Goal: Information Seeking & Learning: Learn about a topic

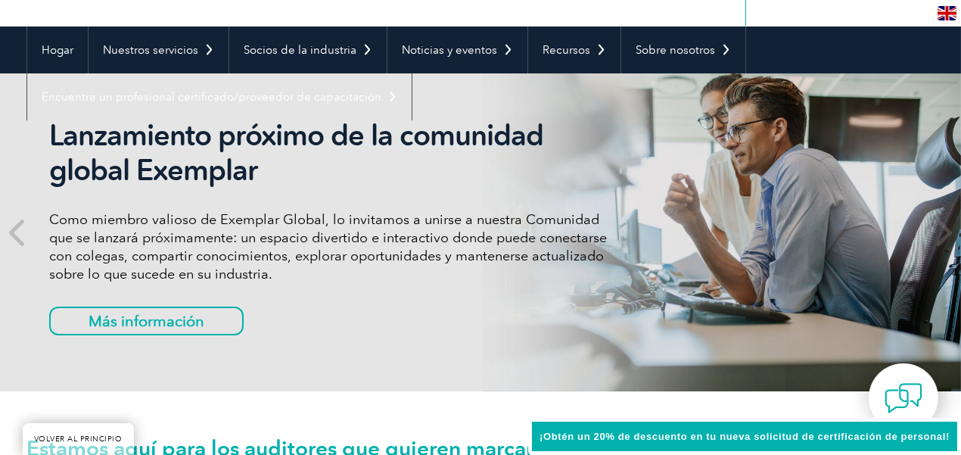
scroll to position [151, 0]
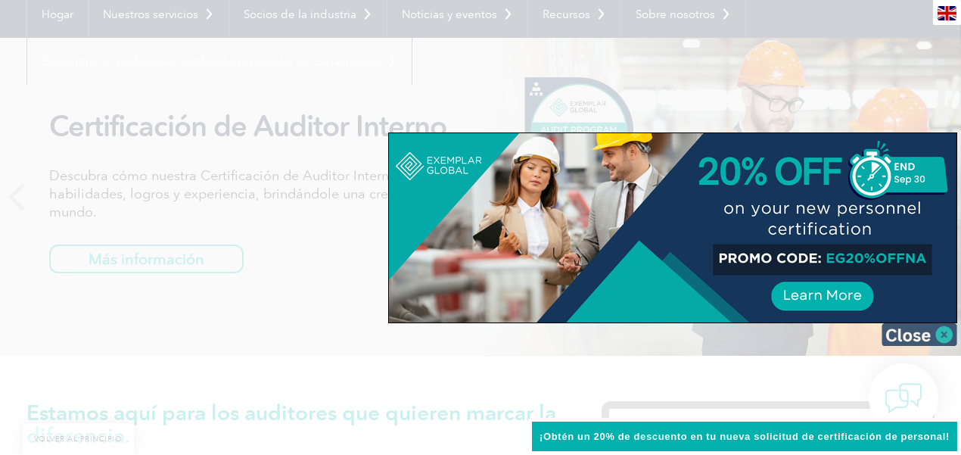
click at [889, 331] on img at bounding box center [920, 334] width 76 height 23
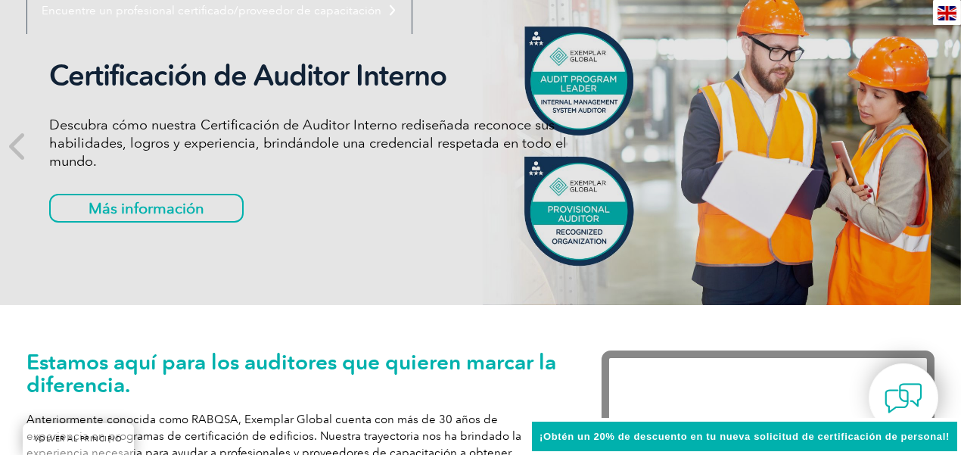
scroll to position [227, 0]
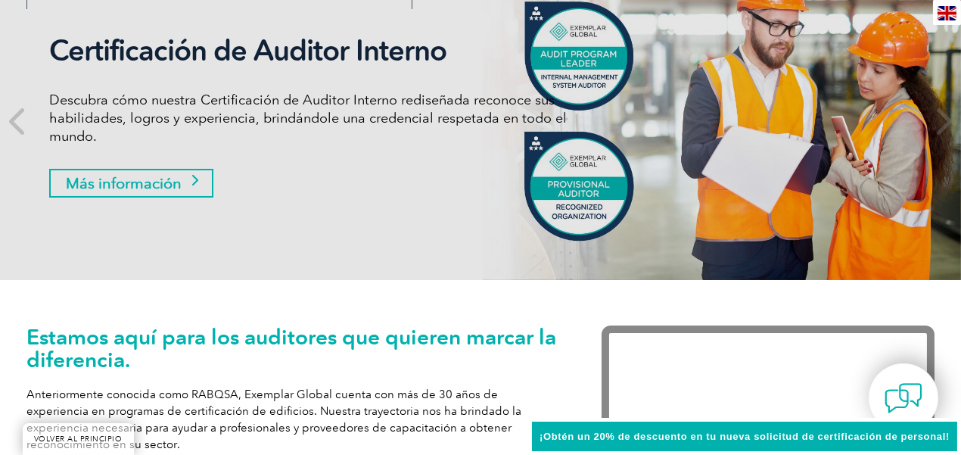
click at [148, 174] on font "Más información" at bounding box center [124, 183] width 116 height 18
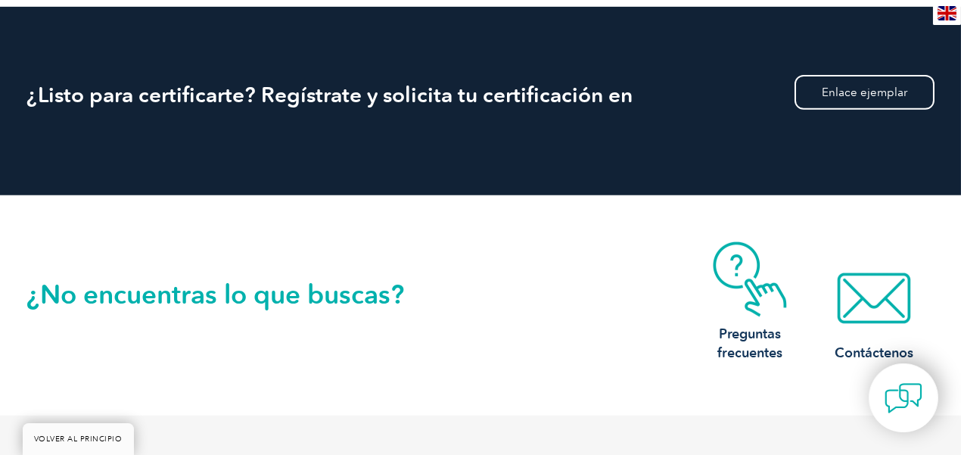
scroll to position [1590, 0]
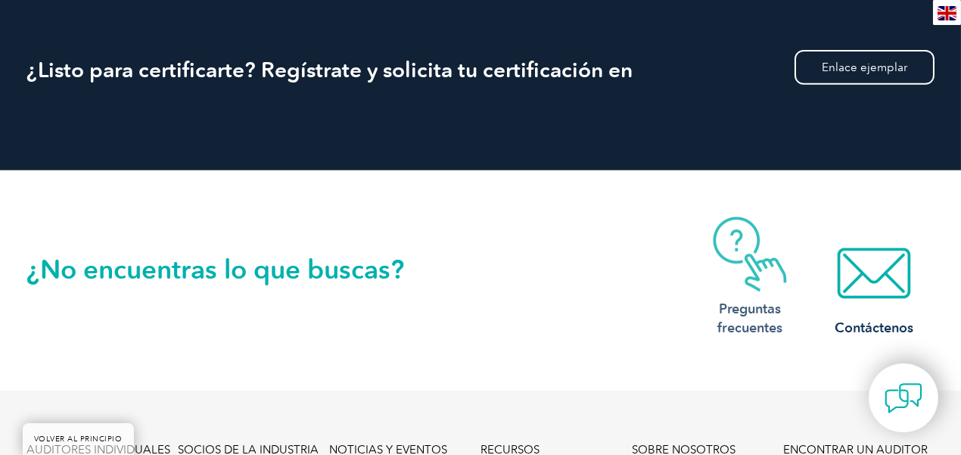
click at [764, 250] on img at bounding box center [750, 255] width 121 height 76
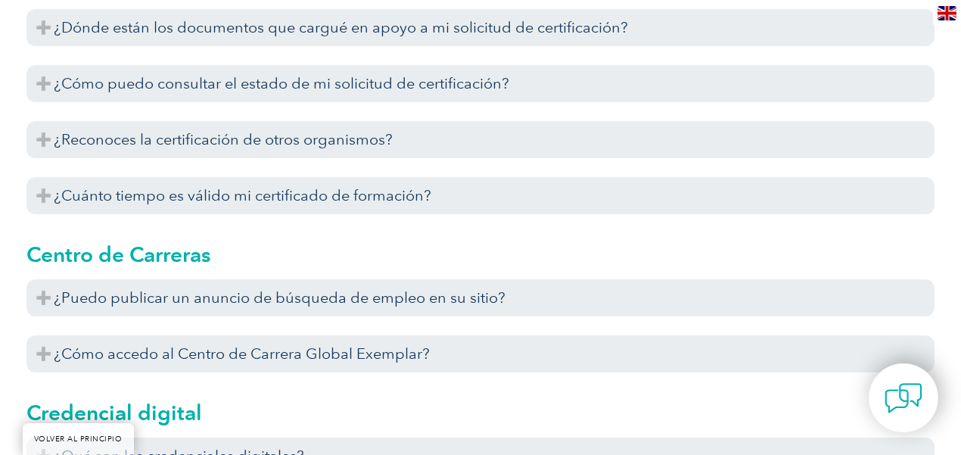
scroll to position [1136, 0]
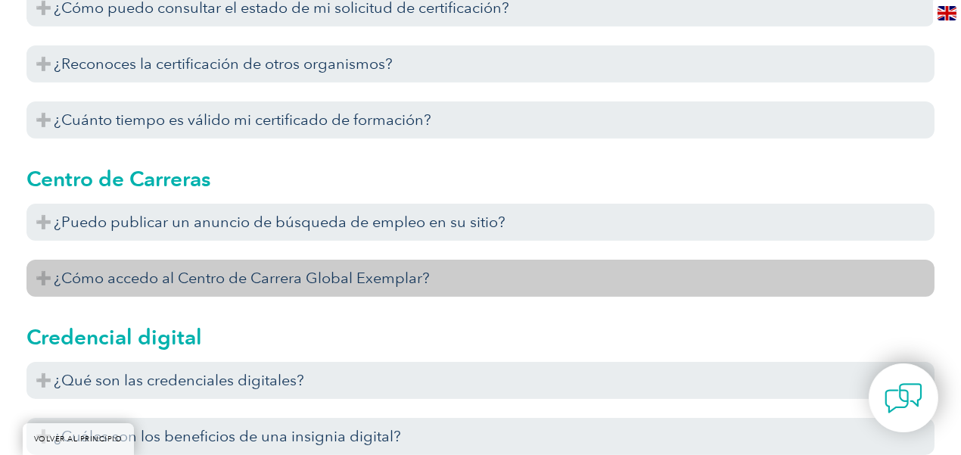
click at [603, 273] on h3 "¿Cómo accedo al Centro de Carrera Global Exemplar?" at bounding box center [480, 278] width 908 height 37
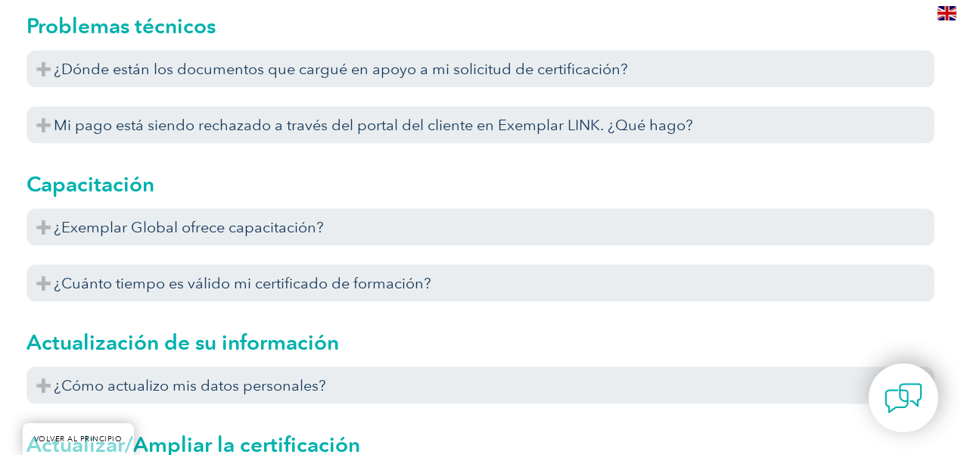
scroll to position [5223, 0]
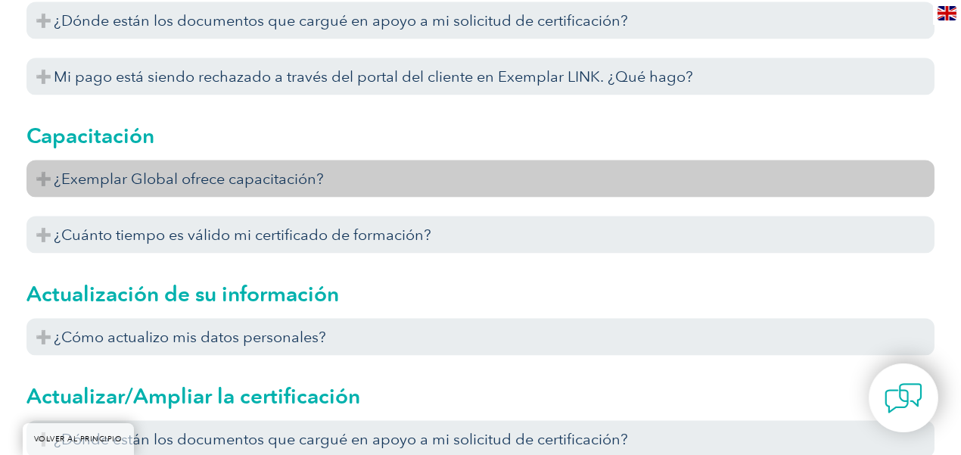
click at [651, 192] on h3 "¿Exemplar Global ofrece capacitación?" at bounding box center [480, 178] width 908 height 37
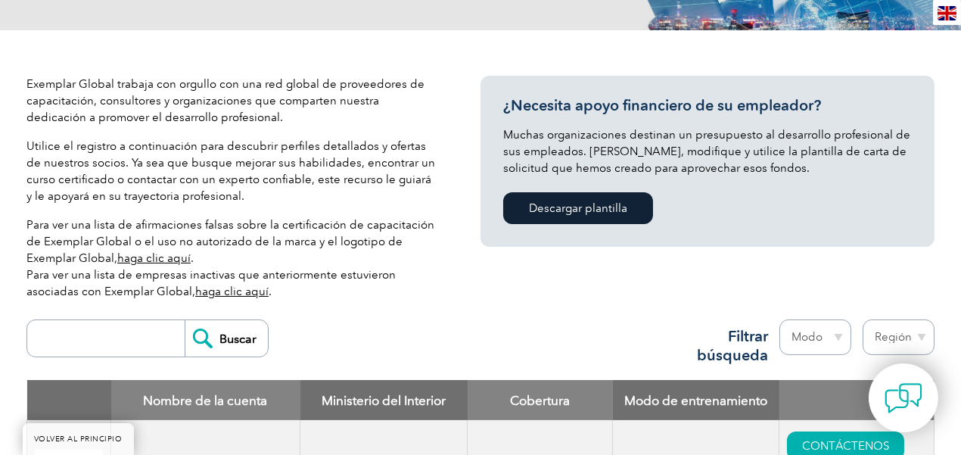
scroll to position [303, 0]
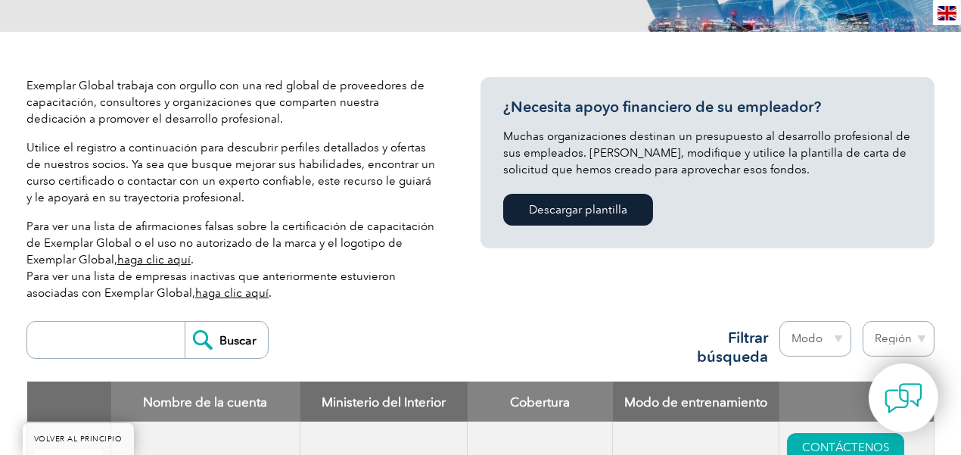
click at [810, 337] on select "Modo En línea En persona Mezclado" at bounding box center [816, 339] width 72 height 36
click at [893, 340] on select "Región Australia Baréin Bangladés Brasil Canadá Colombia República Dominicana E…" at bounding box center [899, 339] width 72 height 36
select select "Mexico"
click at [863, 321] on select "Región Australia Baréin Bangladés Brasil Canadá Colombia República Dominicana E…" at bounding box center [899, 339] width 72 height 36
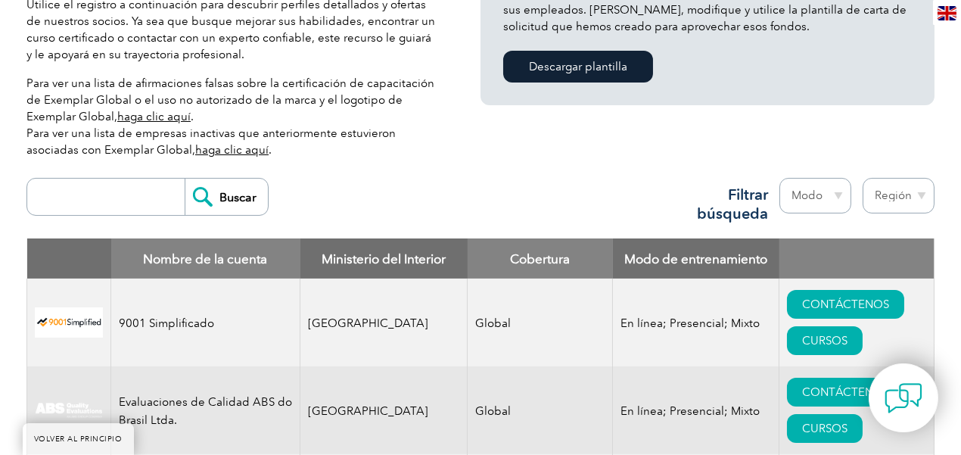
scroll to position [454, 0]
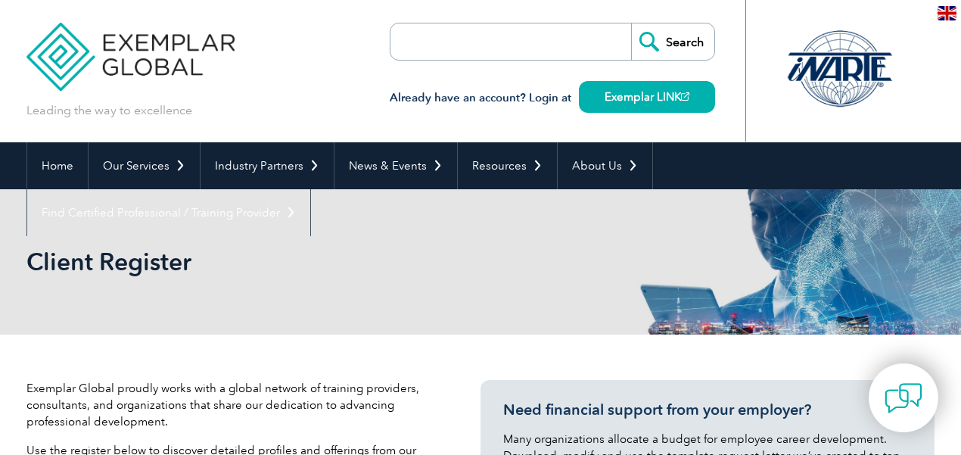
select select "[GEOGRAPHIC_DATA]"
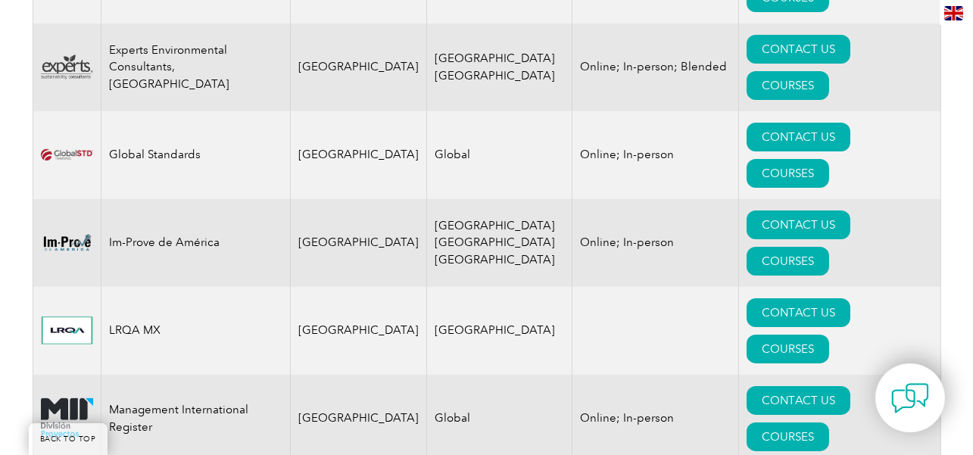
scroll to position [1136, 0]
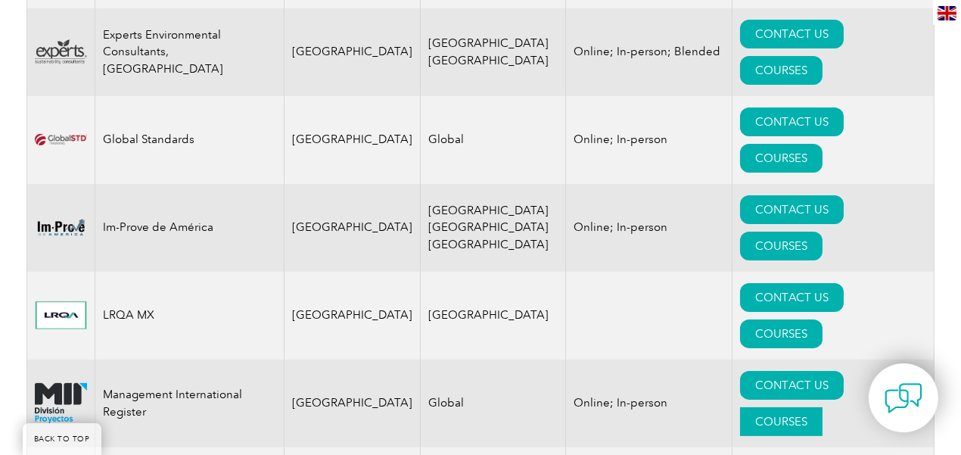
click at [823, 407] on link "COURSES" at bounding box center [781, 421] width 83 height 29
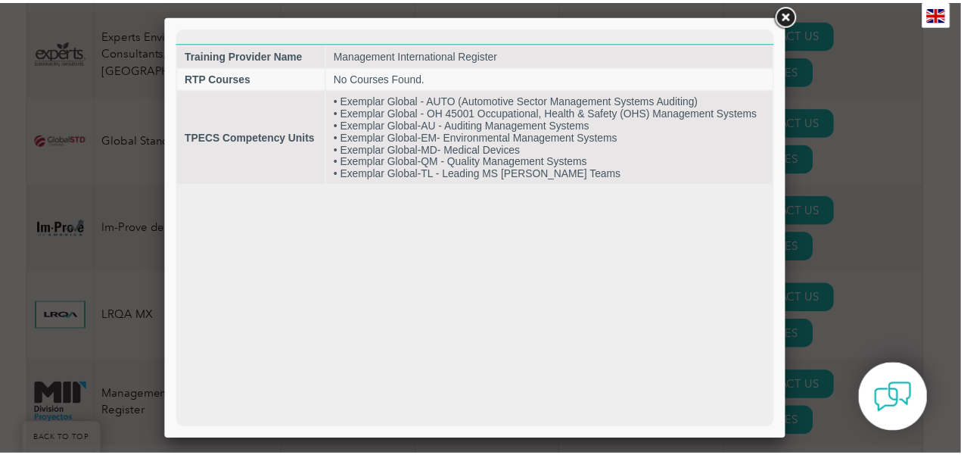
scroll to position [0, 0]
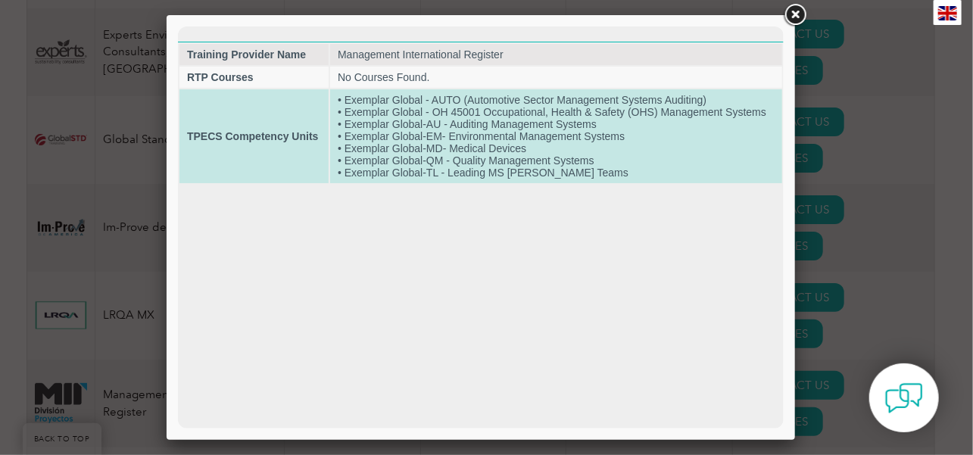
click at [467, 167] on td "• Exemplar Global - AUTO (Automotive Sector Management Systems Auditing) • Exem…" at bounding box center [555, 136] width 452 height 94
click at [432, 148] on td "• Exemplar Global - AUTO (Automotive Sector Management Systems Auditing) • Exem…" at bounding box center [555, 136] width 452 height 94
click at [344, 120] on td "• Exemplar Global - AUTO (Automotive Sector Management Systems Auditing) • Exem…" at bounding box center [555, 136] width 452 height 94
click at [228, 126] on td "TPECS Competency Units" at bounding box center [253, 136] width 149 height 94
click at [650, 89] on td "• Exemplar Global - AUTO (Automotive Sector Management Systems Auditing) • Exem…" at bounding box center [555, 136] width 452 height 94
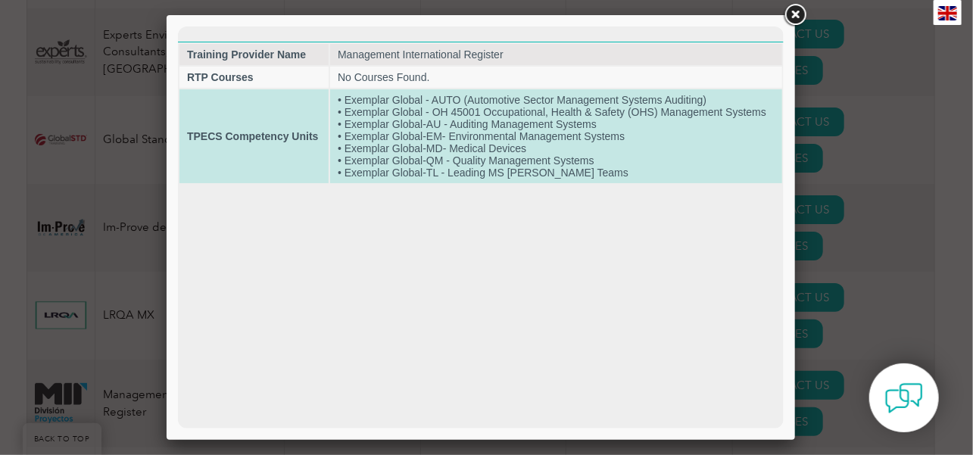
click at [646, 99] on td "• Exemplar Global - AUTO (Automotive Sector Management Systems Auditing) • Exem…" at bounding box center [555, 136] width 452 height 94
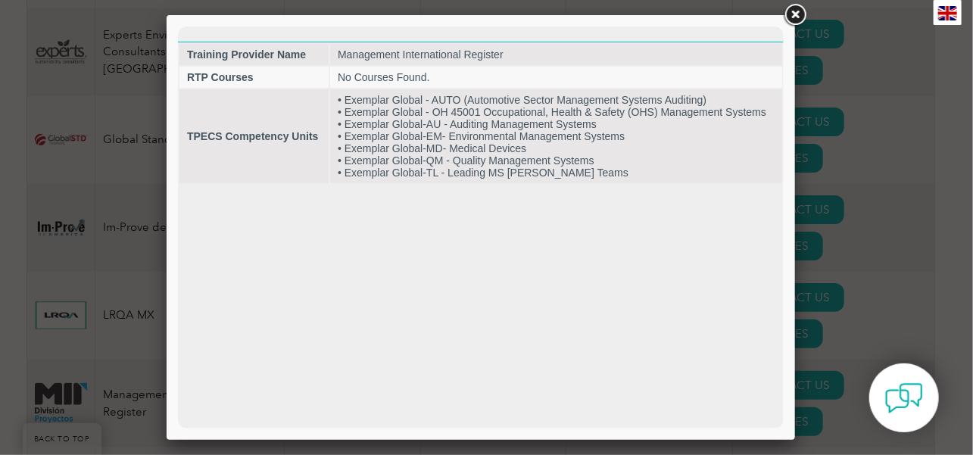
click at [784, 17] on link at bounding box center [794, 15] width 27 height 27
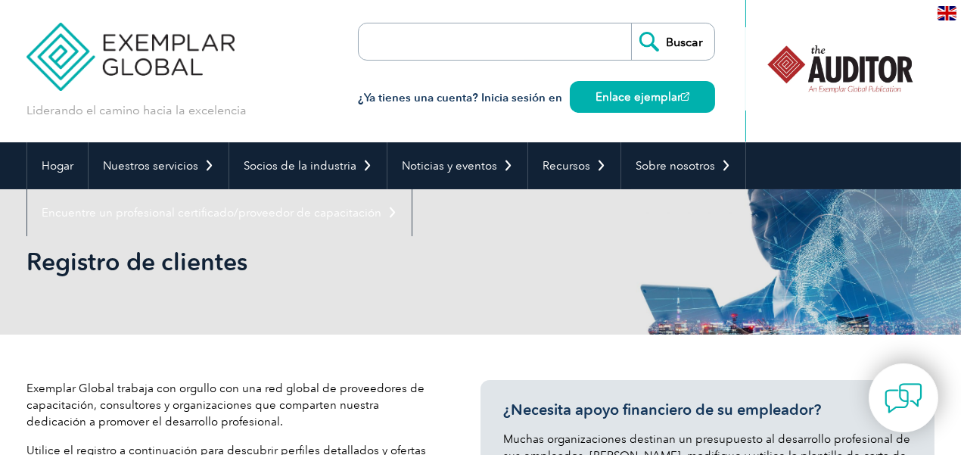
click at [516, 120] on div "Buscar ¿Ya tienes una cuenta? Inicia sesión en Enlace ejemplar" at bounding box center [536, 71] width 357 height 142
click at [626, 95] on font "Enlace ejemplar" at bounding box center [639, 97] width 86 height 14
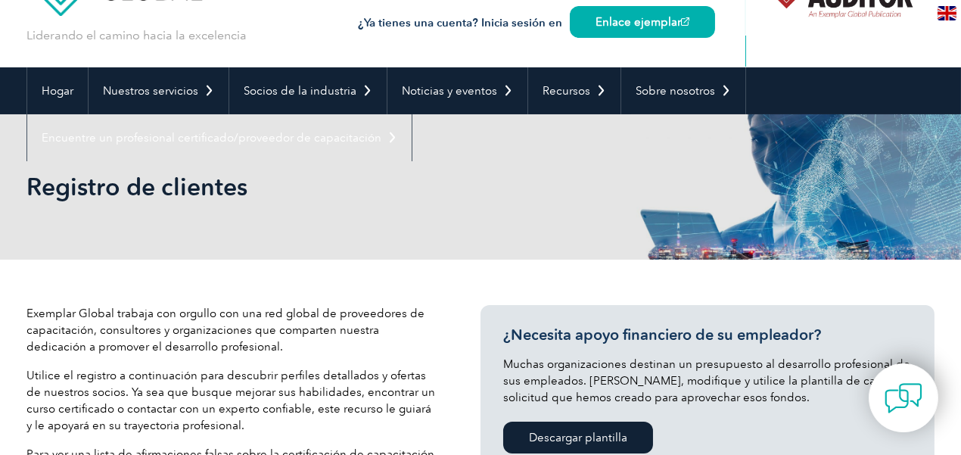
scroll to position [76, 0]
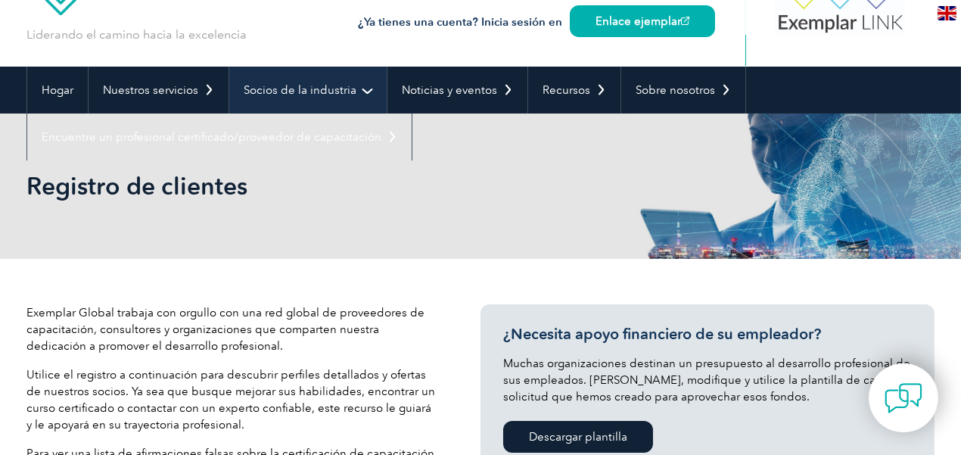
click at [341, 87] on font "Socios de la industria" at bounding box center [300, 90] width 113 height 14
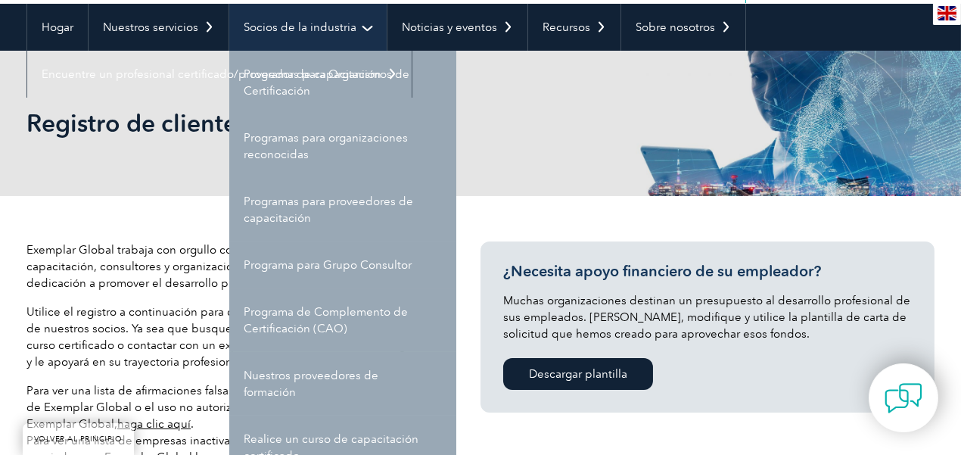
scroll to position [151, 0]
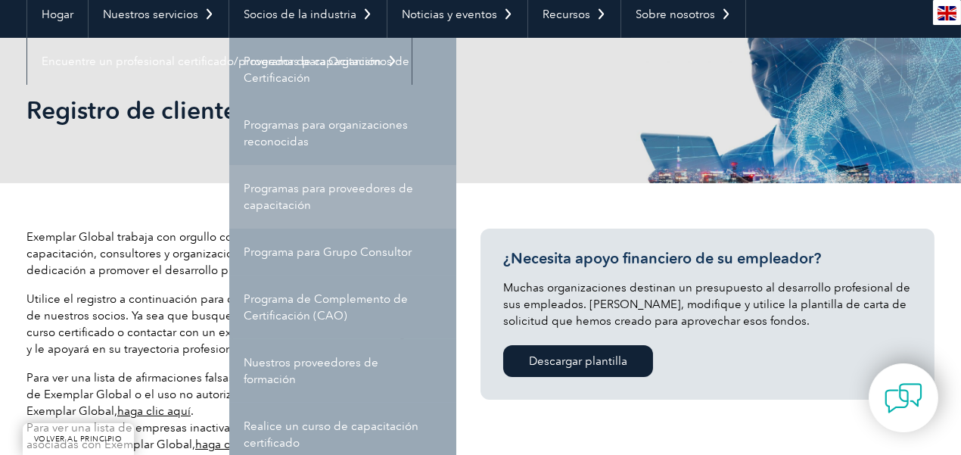
click at [327, 186] on font "Programas para proveedores de capacitación" at bounding box center [329, 197] width 170 height 30
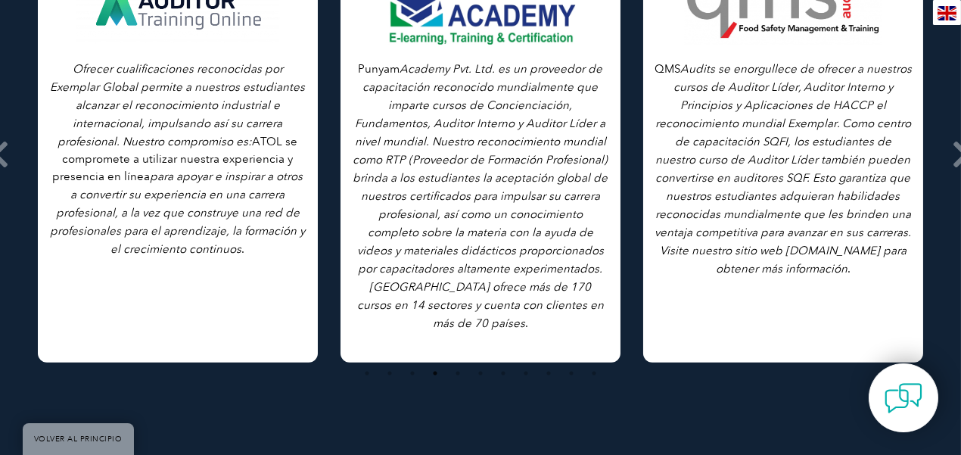
scroll to position [2347, 0]
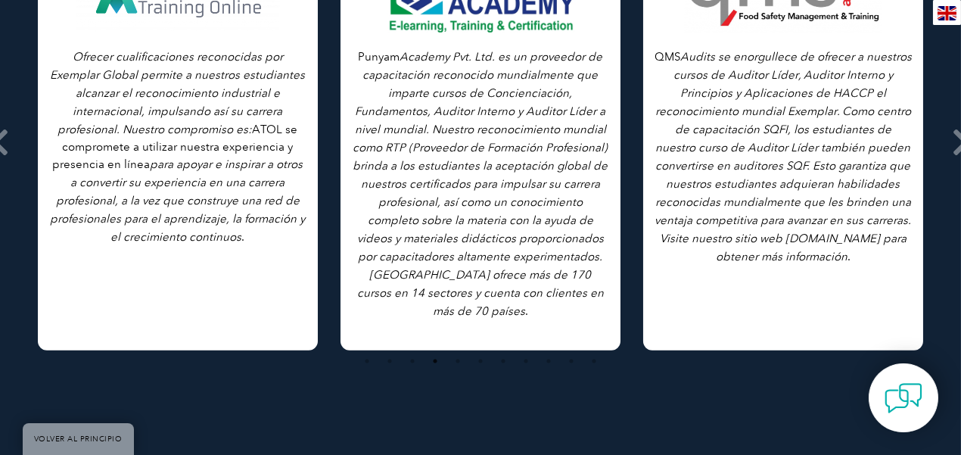
click at [804, 237] on font "Audits se enorgullece de ofrecer a nuestros cursos de Auditor Líder, Auditor In…" at bounding box center [784, 156] width 257 height 213
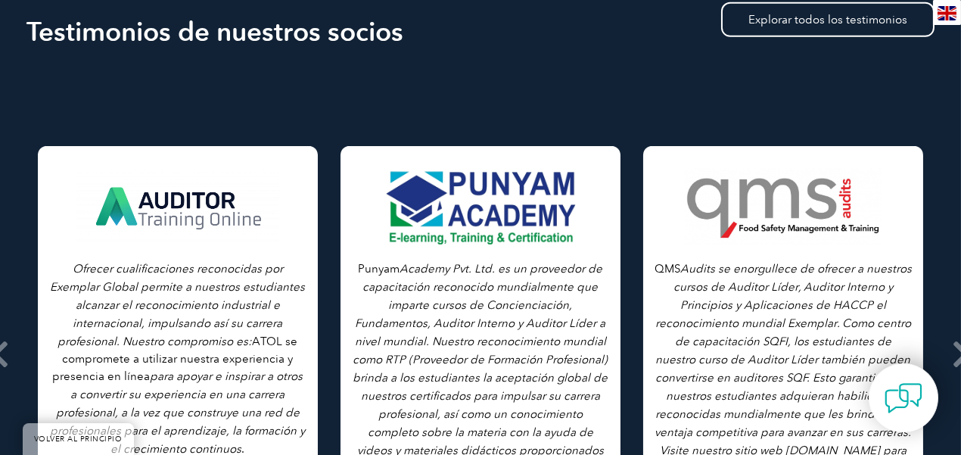
scroll to position [2120, 0]
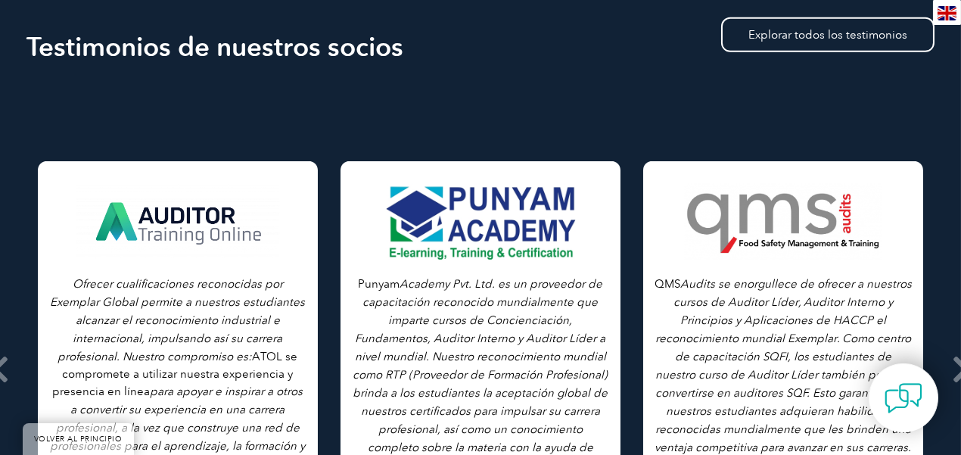
click at [809, 211] on div at bounding box center [784, 222] width 206 height 76
click at [837, 234] on div at bounding box center [784, 222] width 206 height 76
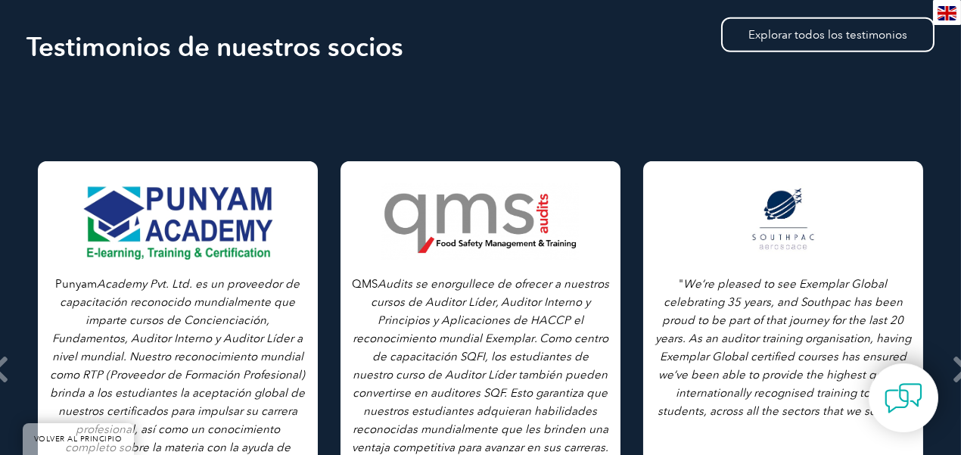
click at [812, 284] on p "" We’re pleased to see Exemplar Global celebrating 35 years, and Southpac has b…" at bounding box center [783, 347] width 257 height 145
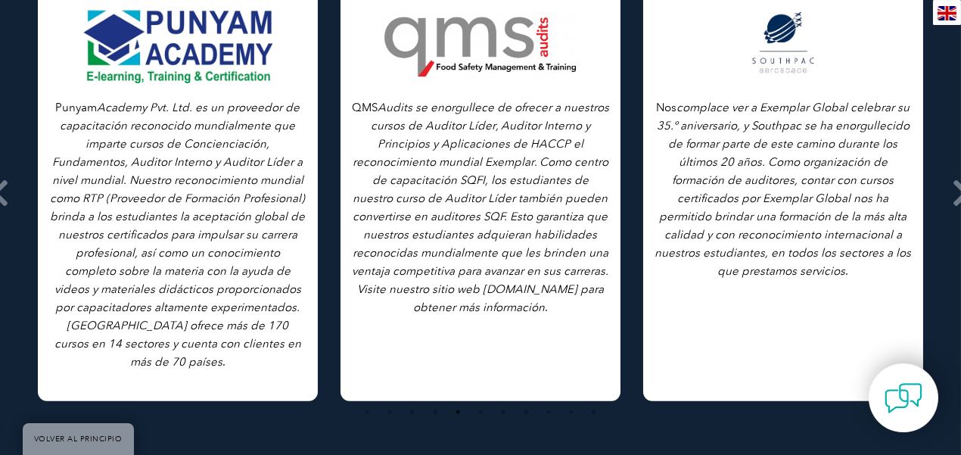
scroll to position [2271, 0]
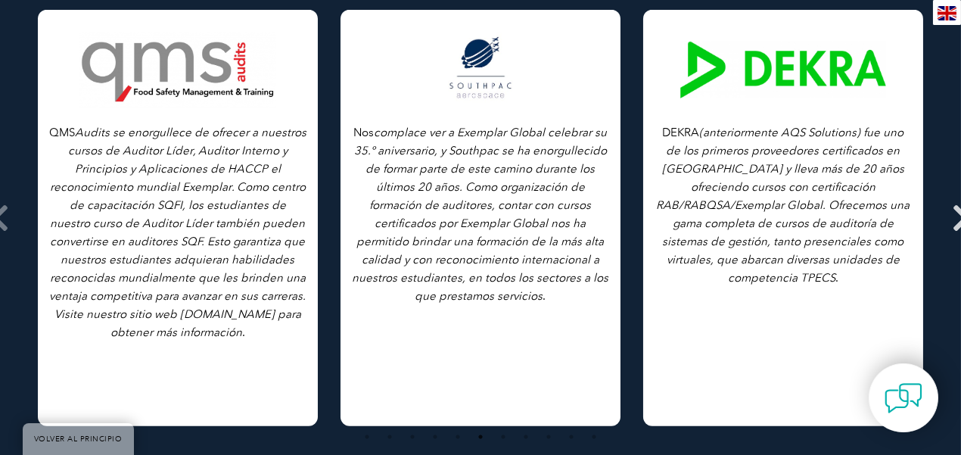
click at [956, 218] on icon at bounding box center [961, 218] width 19 height 0
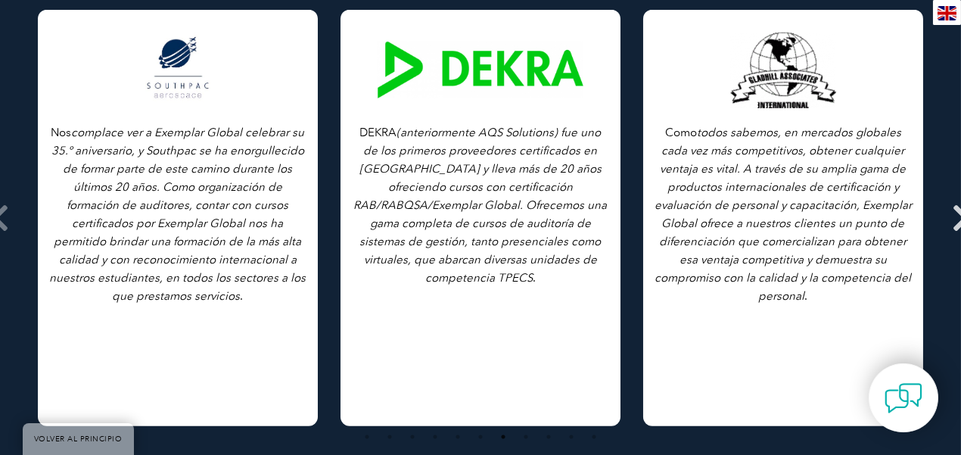
click at [956, 218] on icon at bounding box center [961, 218] width 19 height 0
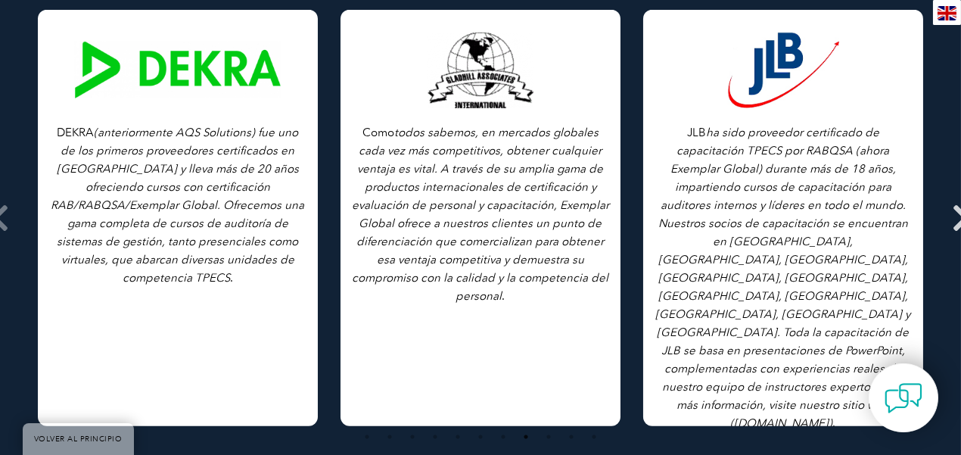
click at [956, 218] on icon at bounding box center [961, 218] width 19 height 0
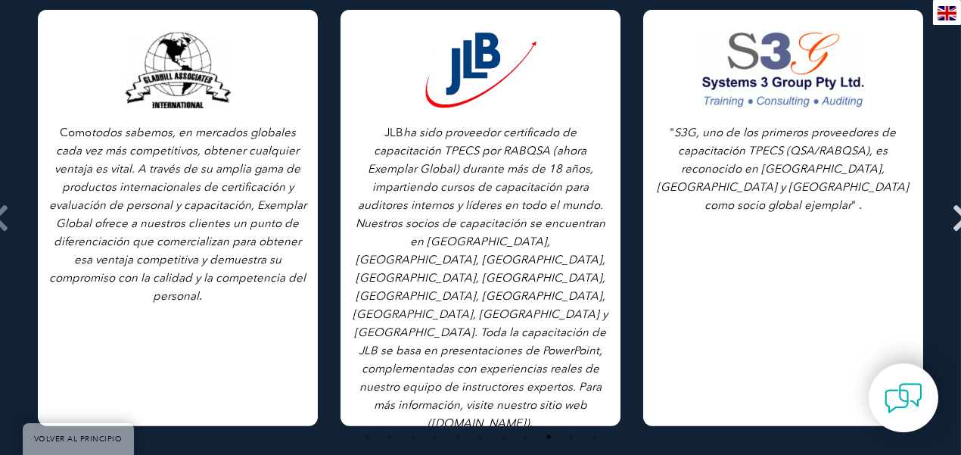
click at [956, 218] on icon at bounding box center [961, 218] width 19 height 0
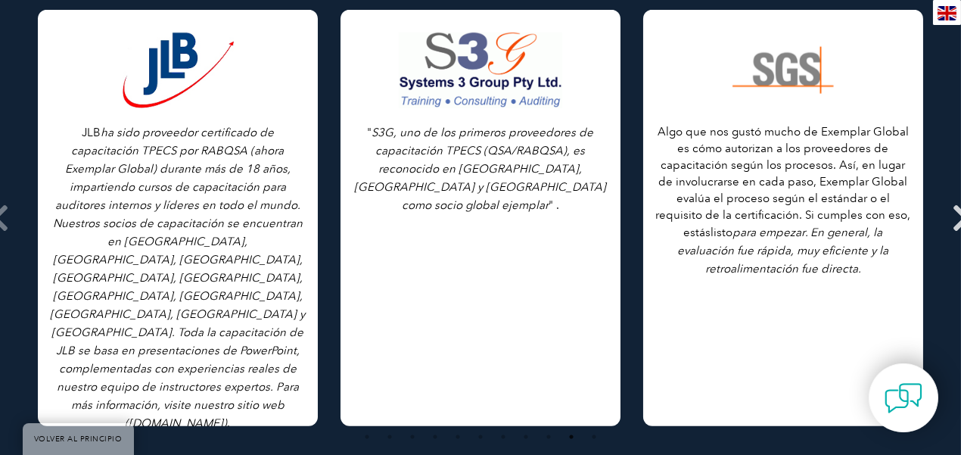
click at [955, 218] on icon at bounding box center [961, 218] width 19 height 0
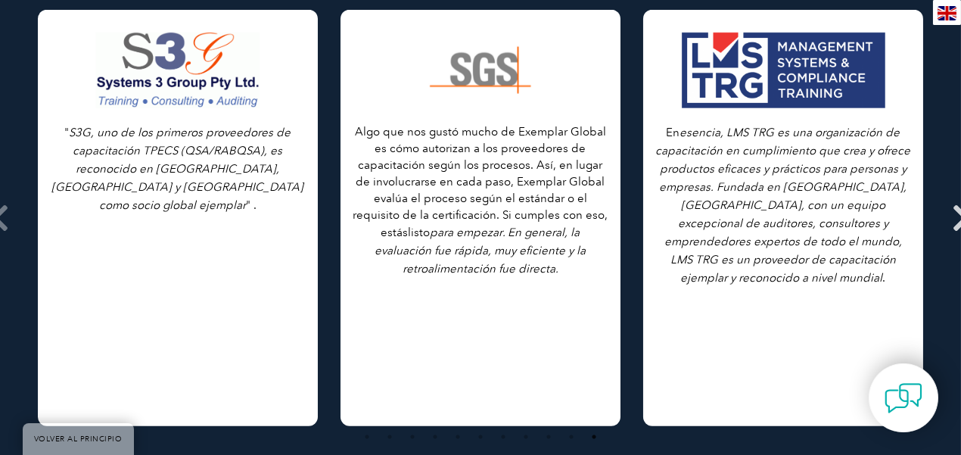
click at [956, 218] on icon at bounding box center [961, 218] width 19 height 0
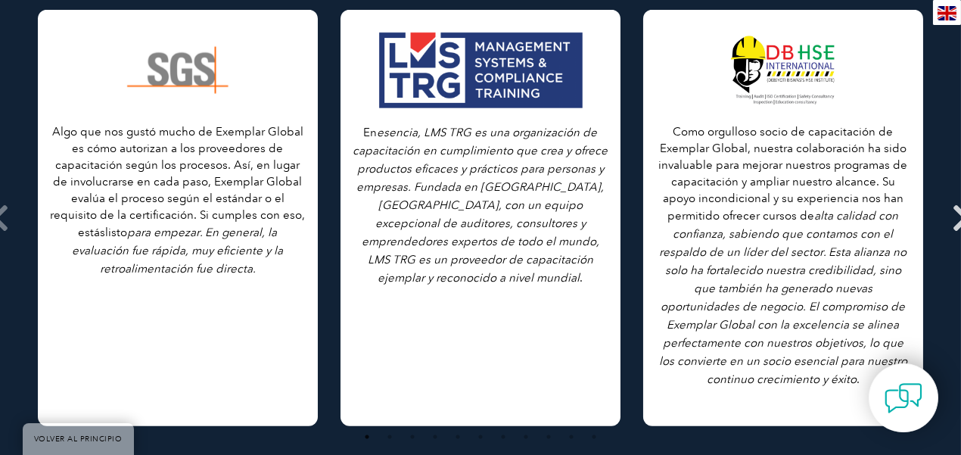
click at [956, 218] on icon at bounding box center [961, 218] width 19 height 0
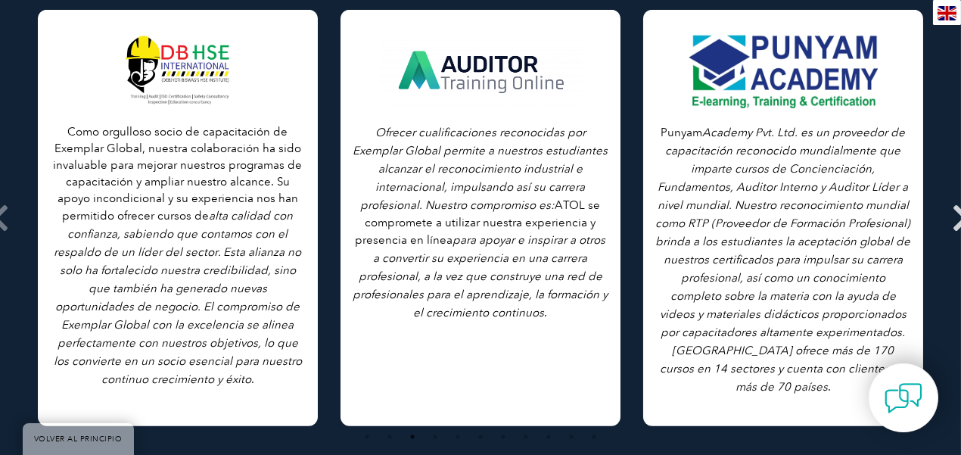
click at [956, 218] on icon at bounding box center [961, 218] width 19 height 0
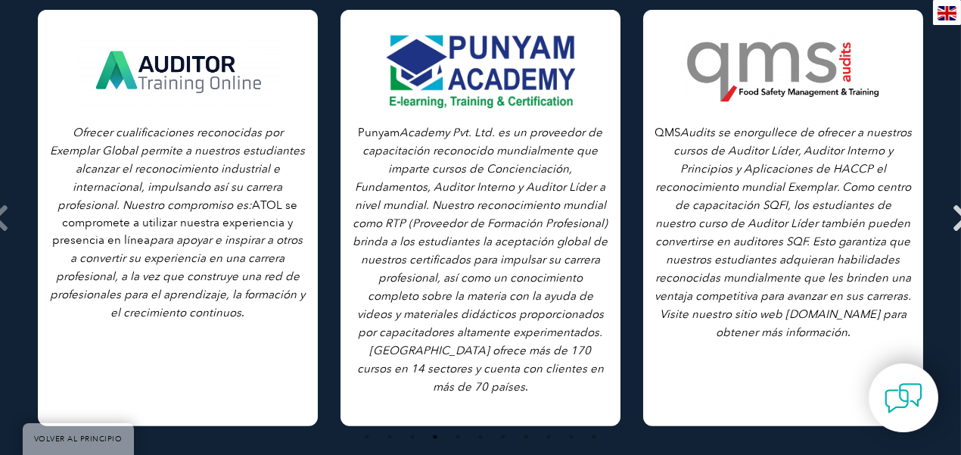
click at [956, 218] on icon at bounding box center [961, 218] width 19 height 0
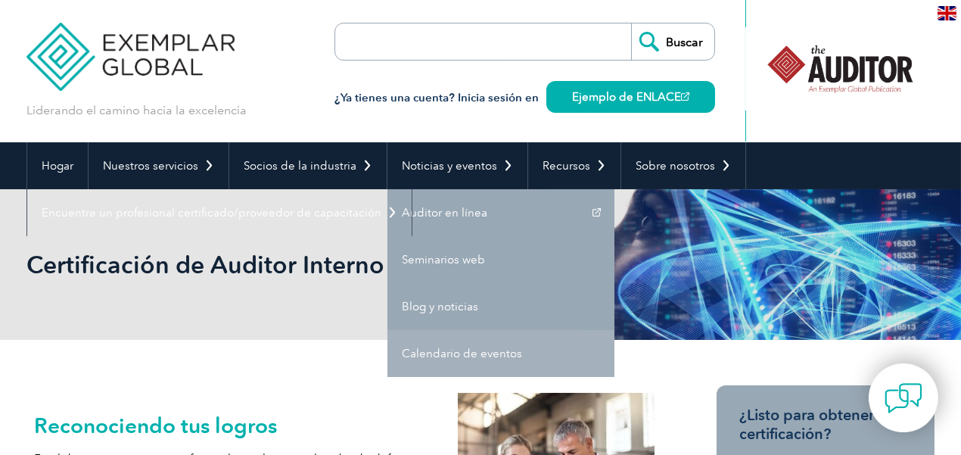
click at [463, 357] on font "Calendario de eventos" at bounding box center [462, 354] width 120 height 14
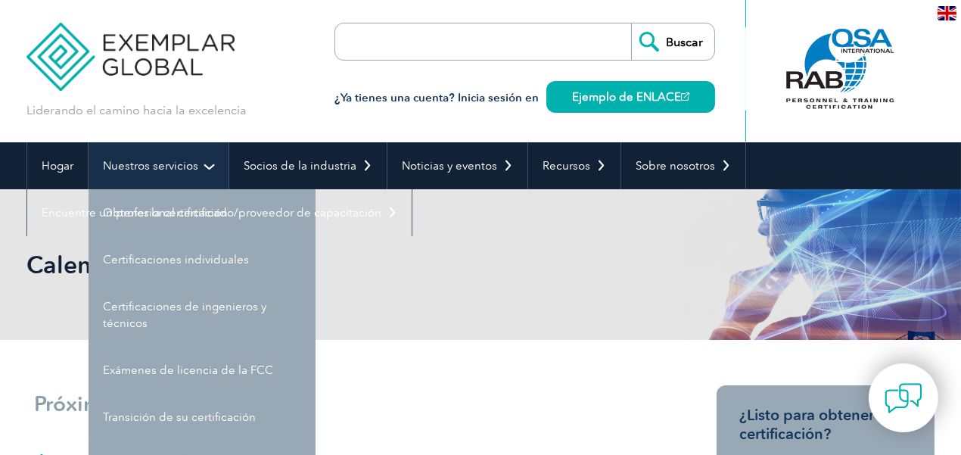
click at [160, 163] on font "Nuestros servicios" at bounding box center [150, 166] width 95 height 14
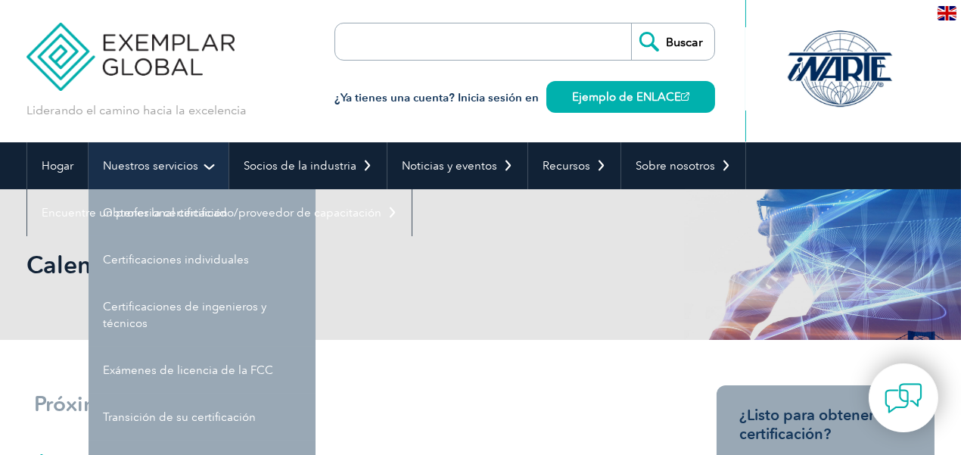
click at [193, 167] on font "Nuestros servicios" at bounding box center [150, 166] width 95 height 14
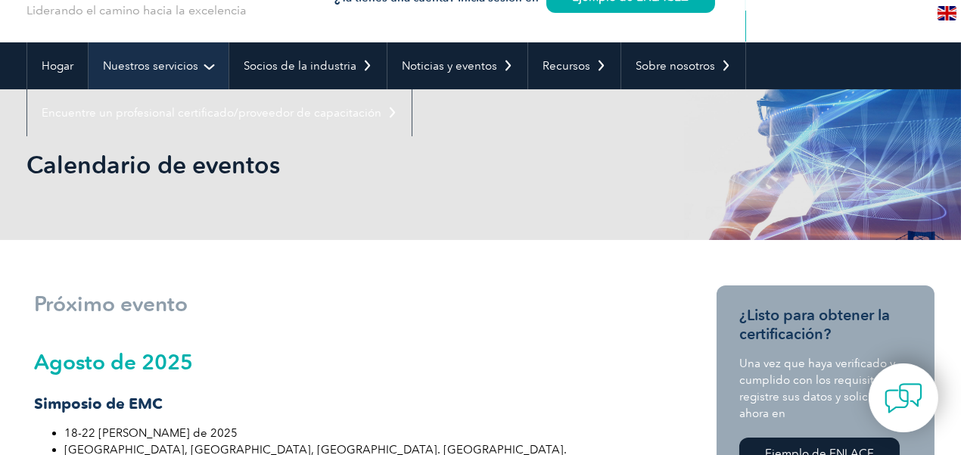
scroll to position [76, 0]
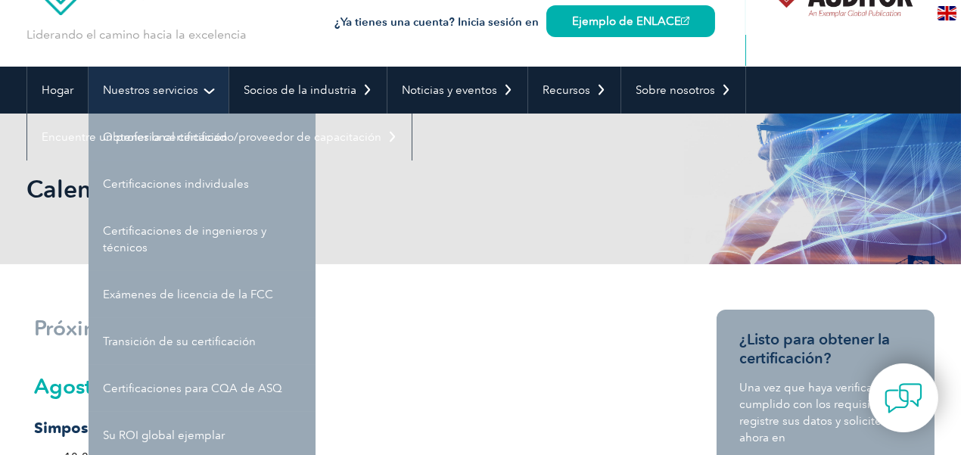
click at [149, 79] on link "Nuestros servicios" at bounding box center [159, 90] width 140 height 47
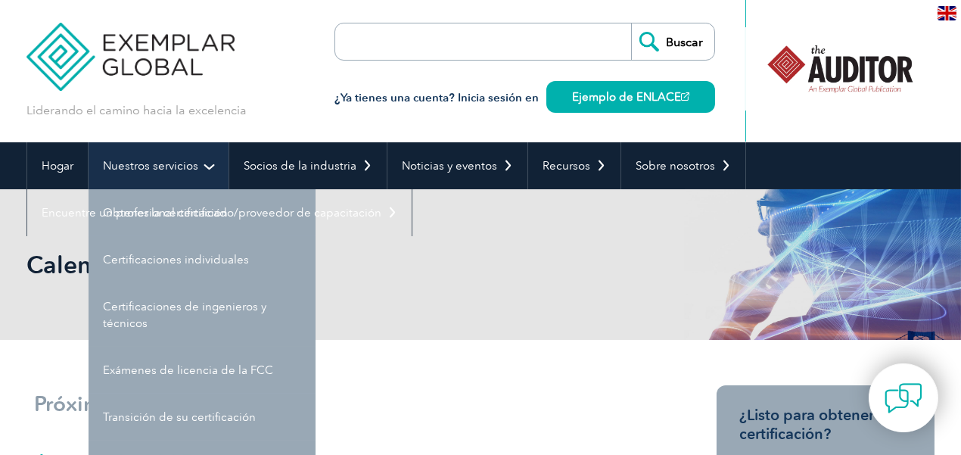
click at [210, 168] on link "Nuestros servicios" at bounding box center [159, 165] width 140 height 47
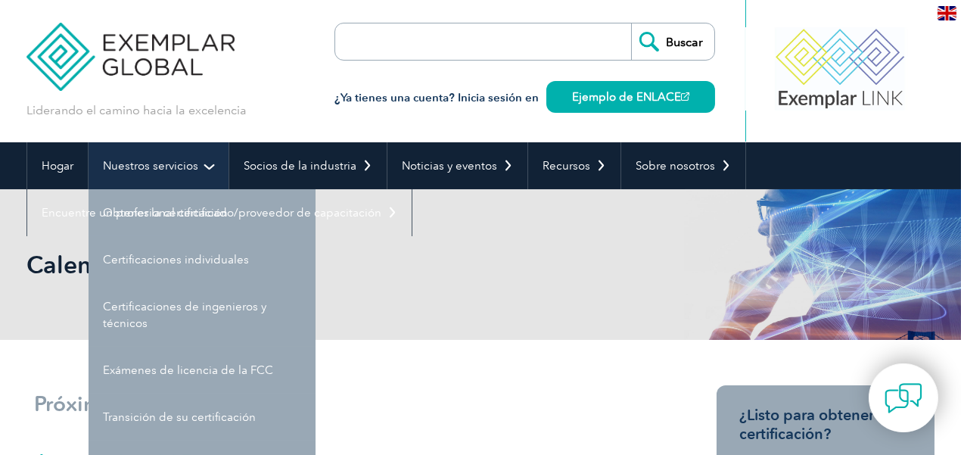
click at [204, 169] on link "Nuestros servicios" at bounding box center [159, 165] width 140 height 47
